Goal: Task Accomplishment & Management: Use online tool/utility

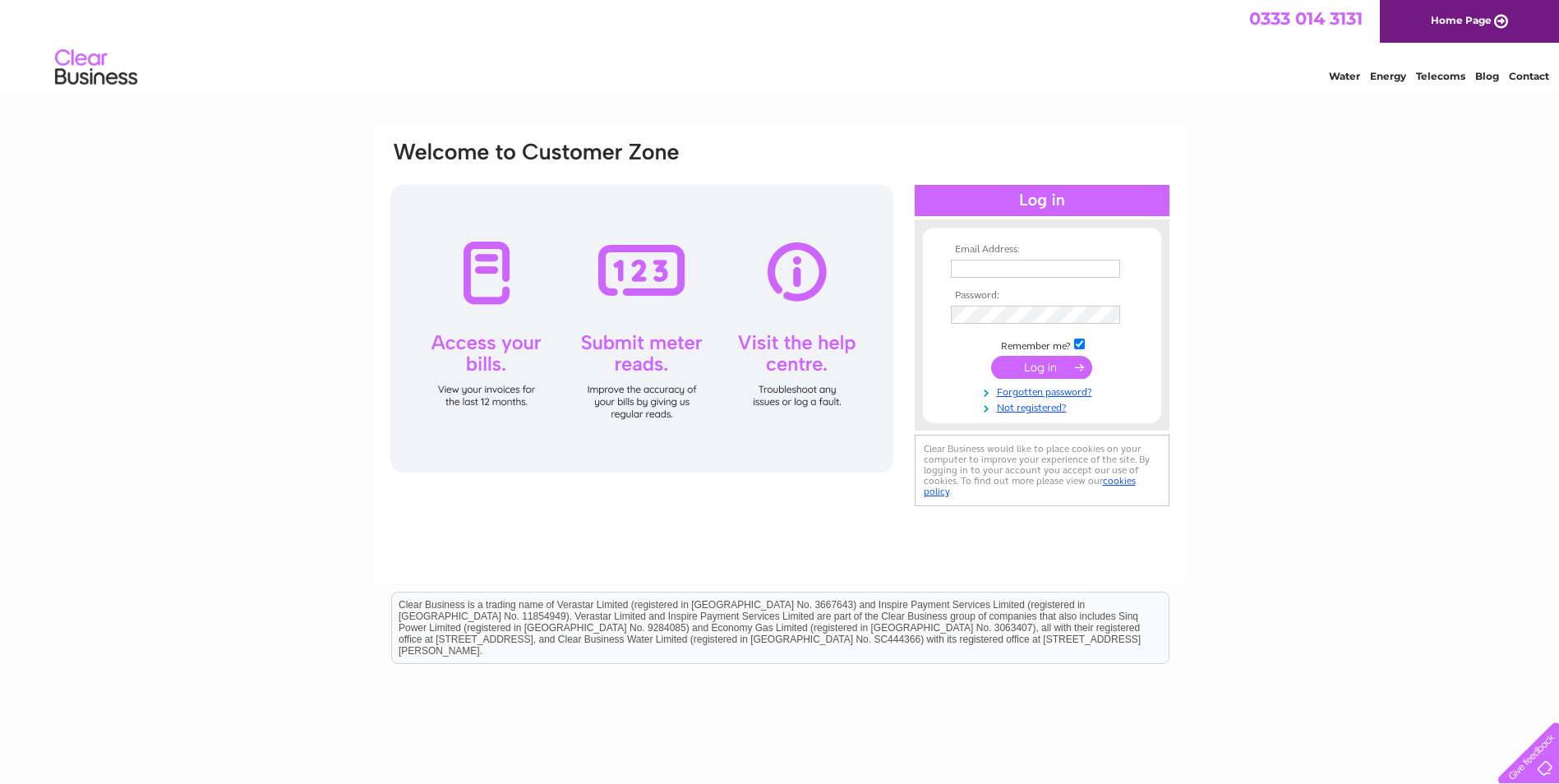
type input "[EMAIL_ADDRESS][DOMAIN_NAME]"
click at [1031, 370] on input "submit" at bounding box center [1041, 367] width 101 height 23
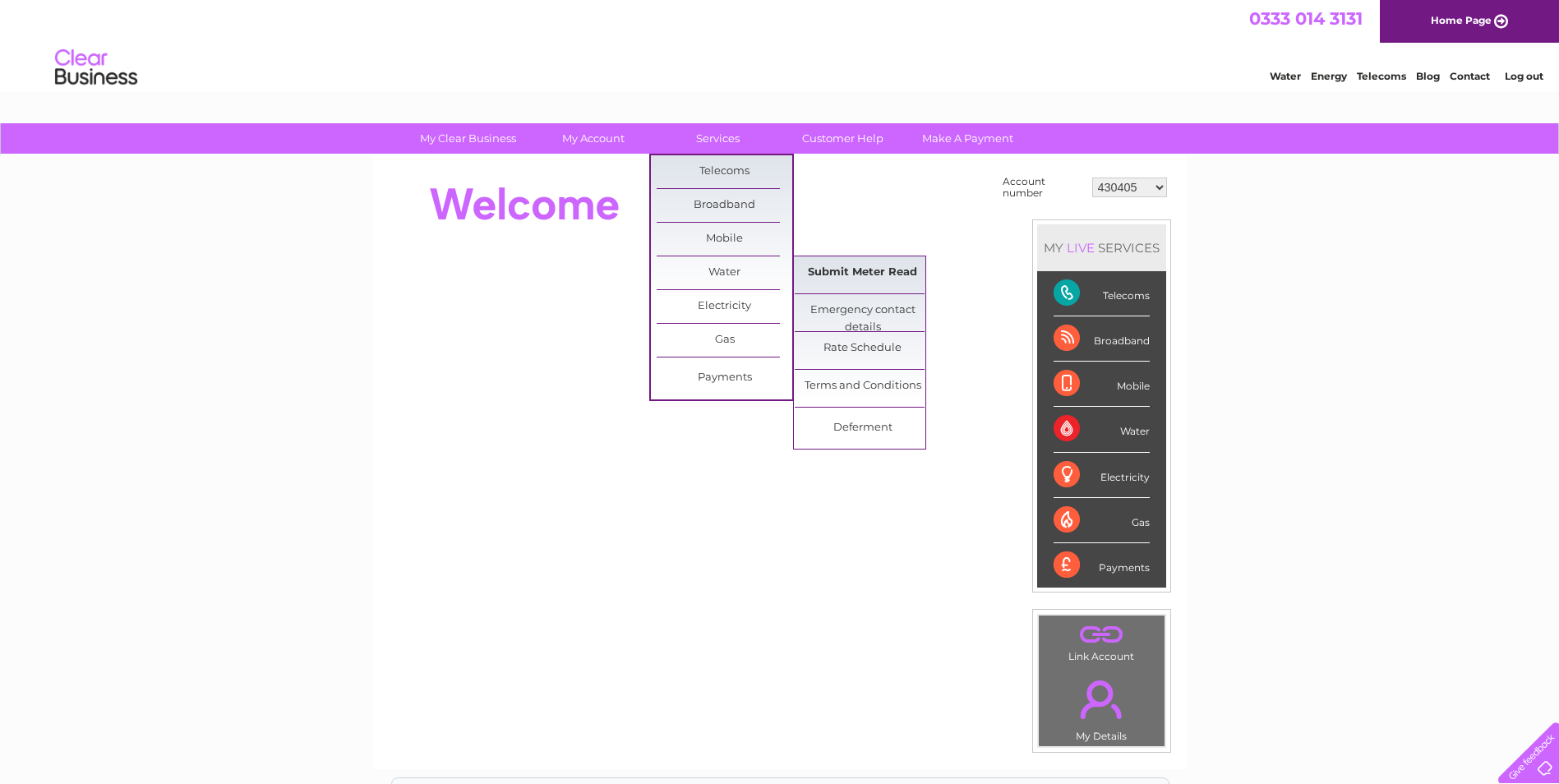
click at [856, 269] on link "Submit Meter Read" at bounding box center [862, 273] width 136 height 33
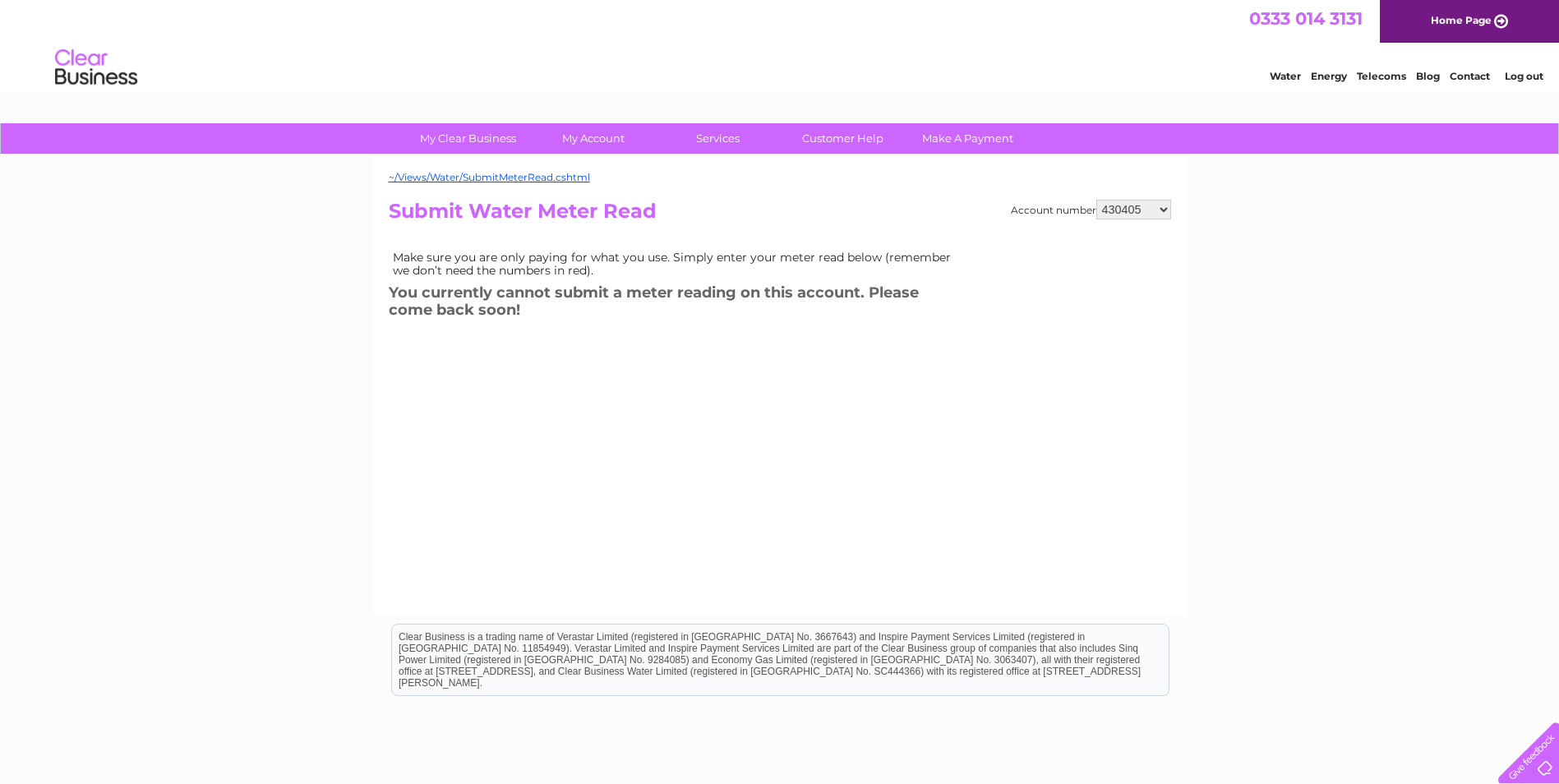
click at [1165, 206] on select "430405 918238 933799 978341 30288118 30312397 30317260" at bounding box center [1134, 209] width 74 height 20
select select "918238"
click at [1097, 199] on select "430405 918238 933799 978341 30288118 30312397 30317260" at bounding box center [1134, 209] width 74 height 20
click at [1116, 204] on select "430405 918238 933799 978341 30288118 30312397 30317260" at bounding box center [1134, 209] width 74 height 20
select select "933799"
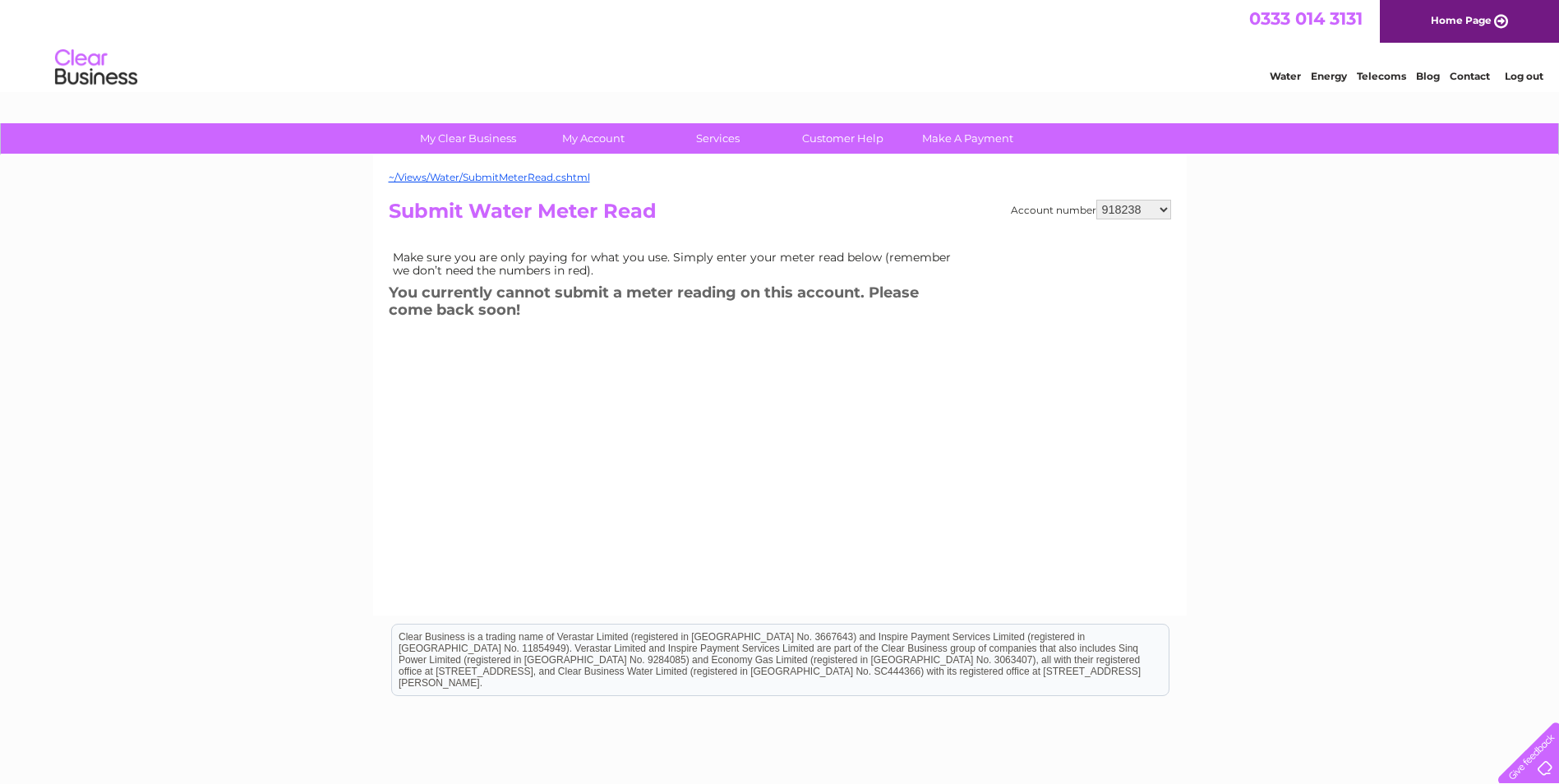
click at [1097, 199] on select "430405 918238 933799 978341 30288118 30312397 30317260" at bounding box center [1134, 209] width 74 height 20
click at [1150, 213] on select "430405 918238 933799 978341 30288118 30312397 30317260" at bounding box center [1134, 209] width 74 height 20
select select "978341"
click at [1097, 199] on select "430405 918238 933799 978341 30288118 30312397 30317260" at bounding box center [1134, 209] width 74 height 20
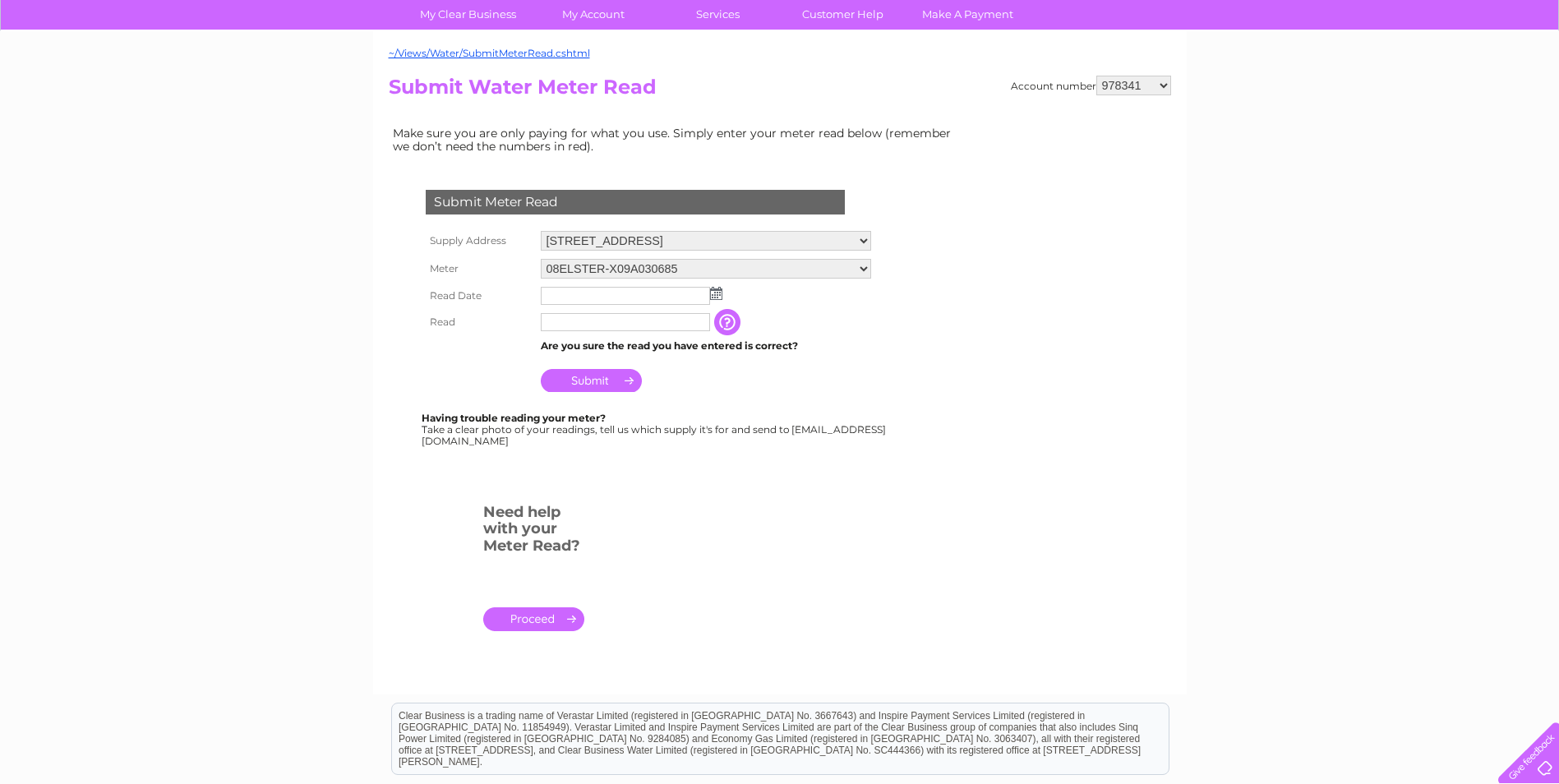
scroll to position [82, 0]
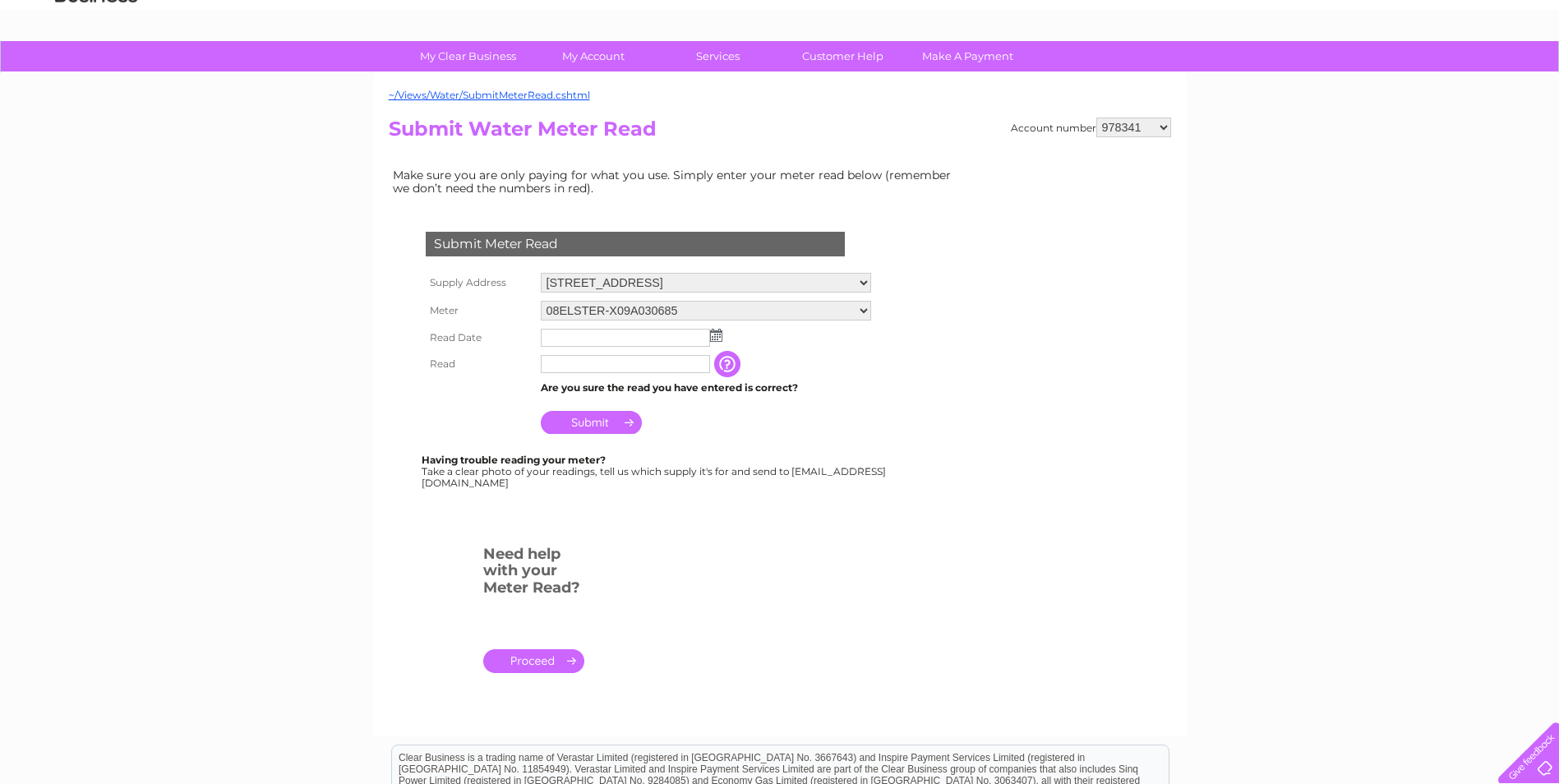
click at [1154, 129] on select "430405 918238 933799 978341 30288118 30312397 30317260" at bounding box center [1134, 128] width 74 height 20
select select "30288118"
click at [1097, 118] on select "430405 918238 933799 978341 30288118 30312397 30317260" at bounding box center [1134, 128] width 74 height 20
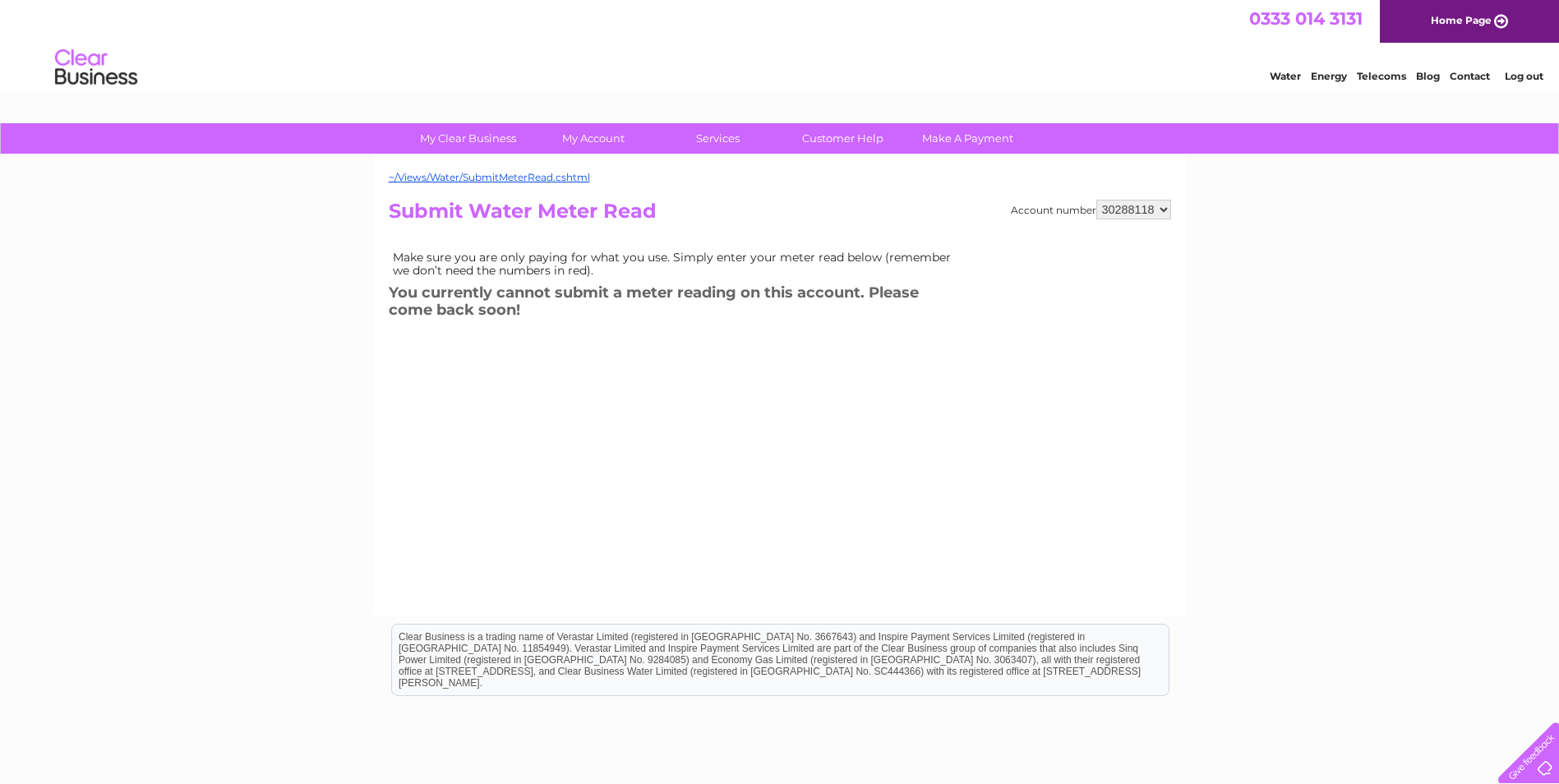
click at [1119, 213] on select "430405 918238 933799 978341 30288118 30312397 30317260" at bounding box center [1134, 209] width 74 height 20
select select "30312397"
click at [1097, 199] on select "430405 918238 933799 978341 30288118 30312397 30317260" at bounding box center [1134, 209] width 74 height 20
click at [1117, 209] on select "430405 918238 933799 978341 30288118 30312397 30317260" at bounding box center [1134, 209] width 74 height 20
select select "30317260"
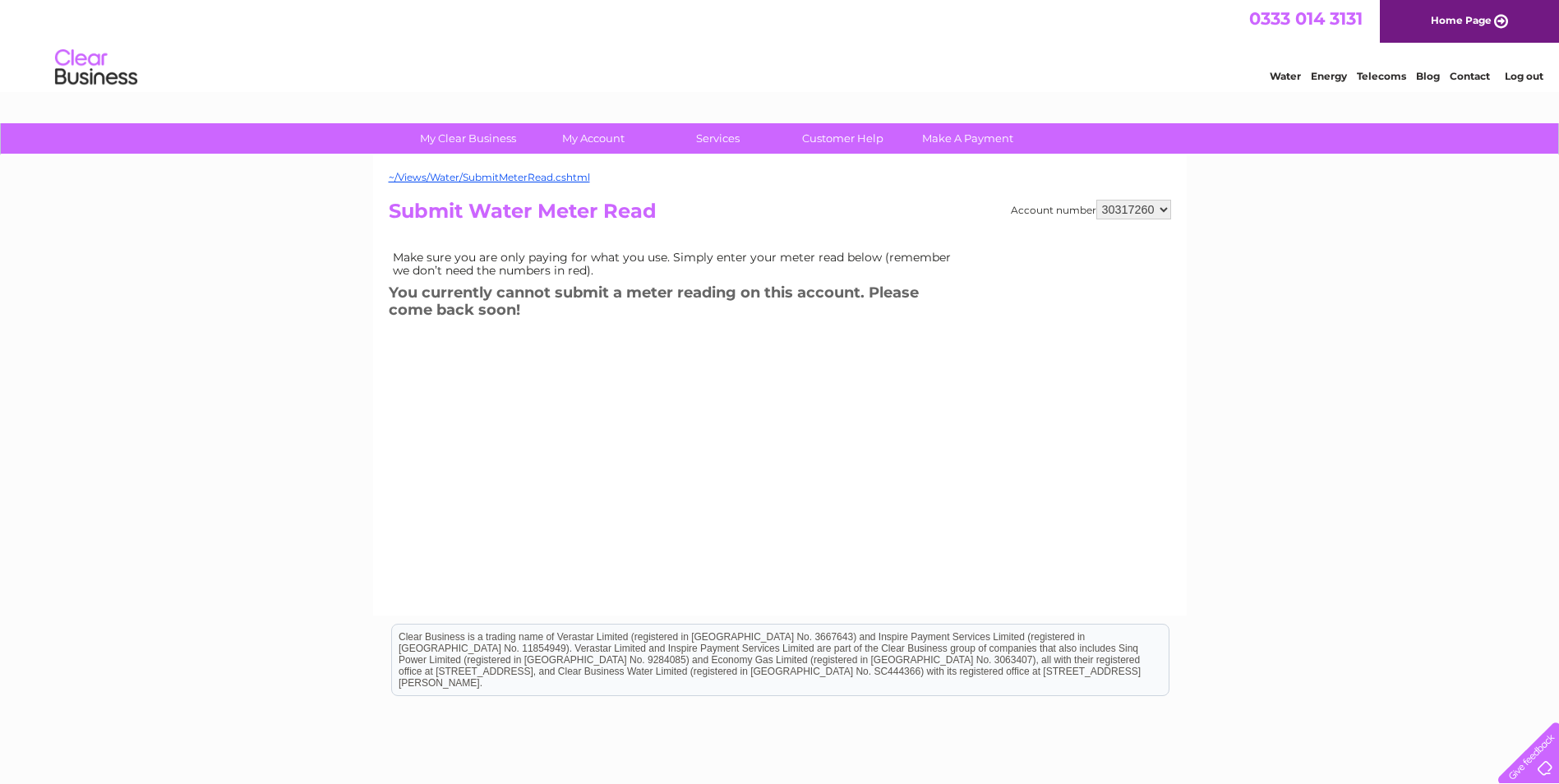
click at [1097, 199] on select "430405 918238 933799 978341 30288118 30312397 30317260" at bounding box center [1134, 209] width 74 height 20
click at [1121, 209] on select "430405 918238 933799 978341 30288118 30312397 30317260" at bounding box center [1134, 209] width 74 height 20
select select "978341"
click at [1097, 199] on select "430405 918238 933799 978341 30288118 30312397 30317260" at bounding box center [1134, 209] width 74 height 20
